Goal: Task Accomplishment & Management: Manage account settings

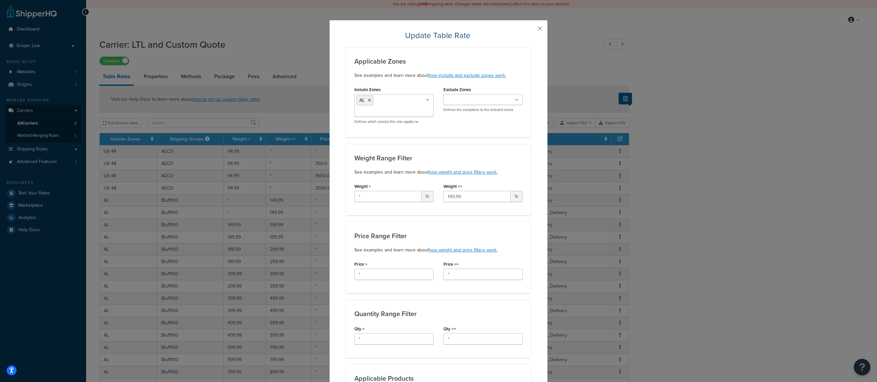
select select "25"
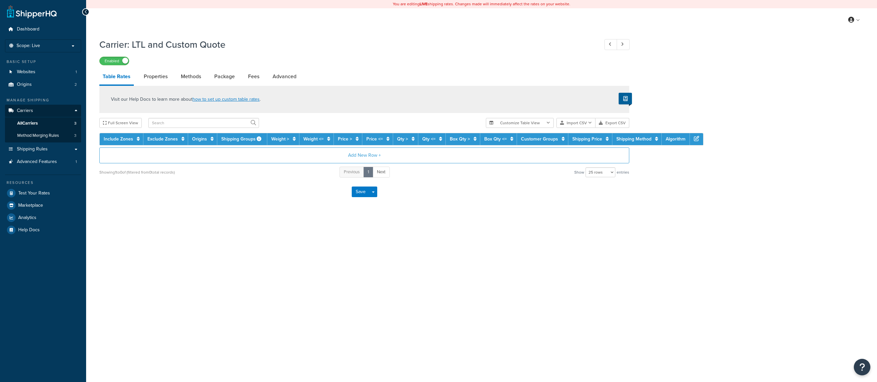
select select "25"
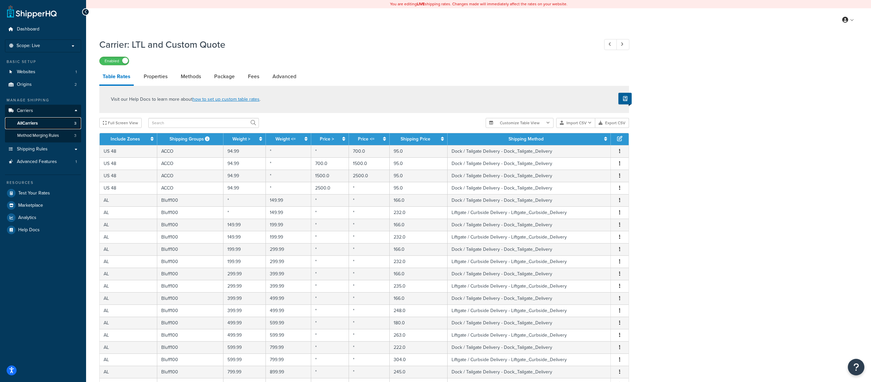
click at [33, 125] on span "All Carriers" at bounding box center [27, 124] width 21 height 6
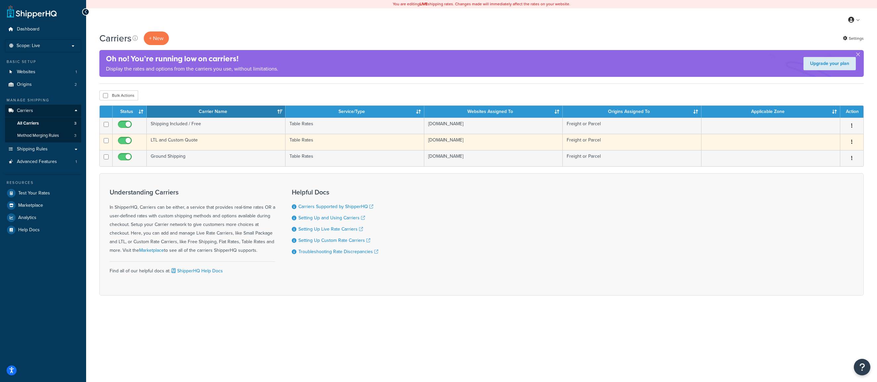
click at [185, 145] on td "LTL and Custom Quote" at bounding box center [216, 142] width 139 height 16
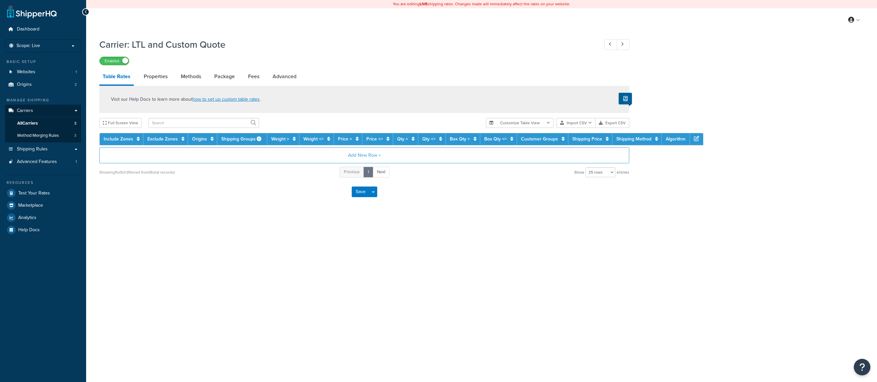
select select "25"
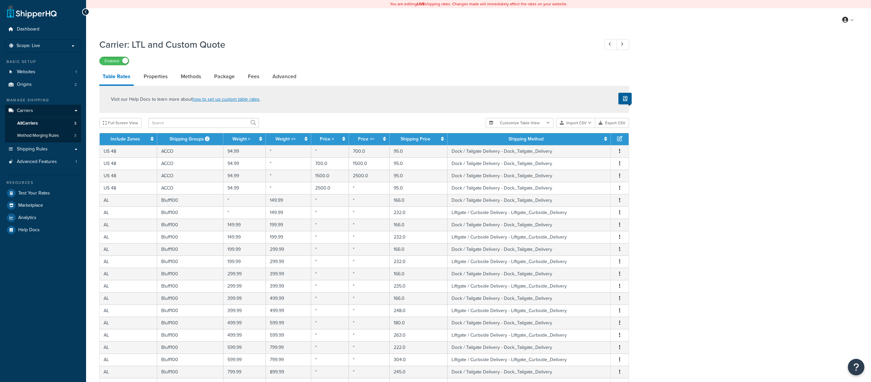
select select "25"
